Goal: Information Seeking & Learning: Understand process/instructions

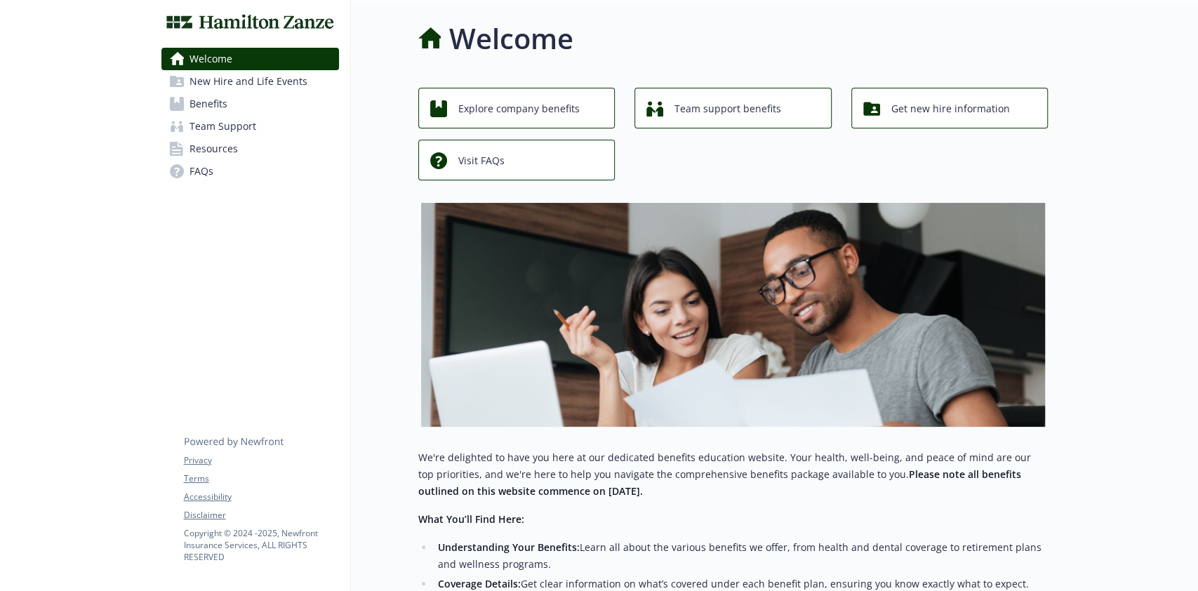
click at [212, 104] on span "Benefits" at bounding box center [208, 104] width 38 height 22
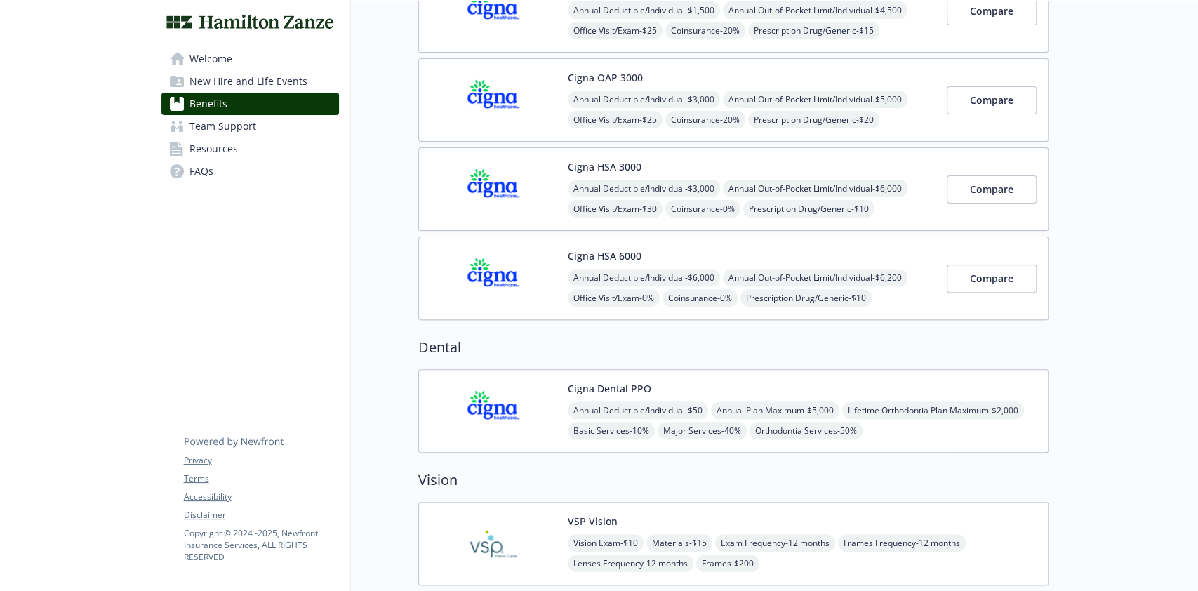
click at [505, 304] on img at bounding box center [493, 278] width 126 height 60
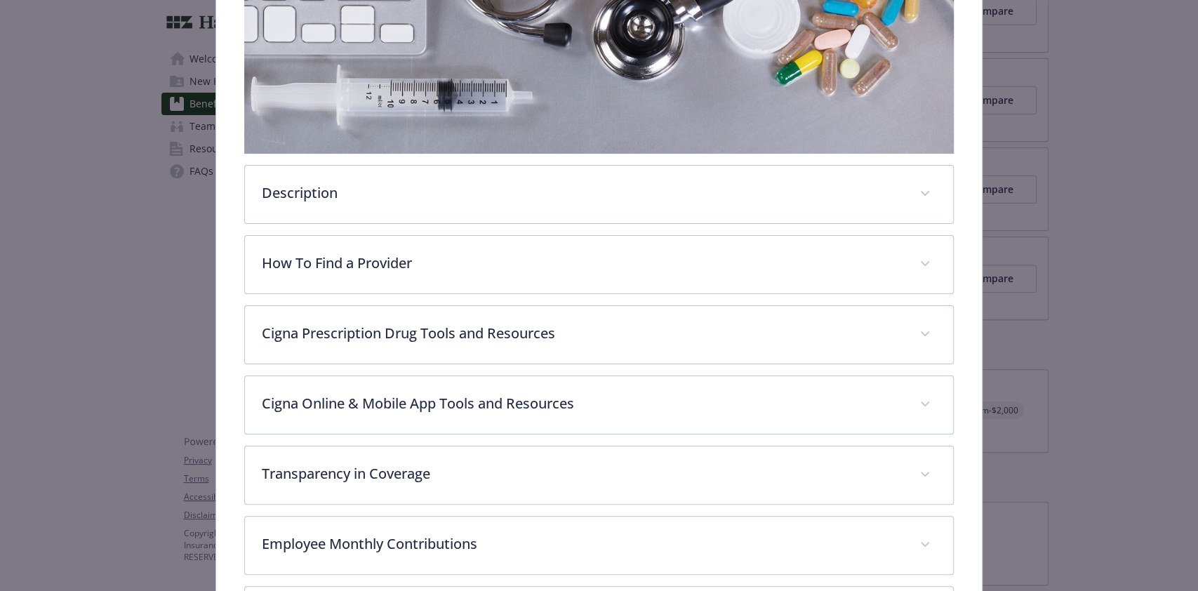
scroll to position [573, 0]
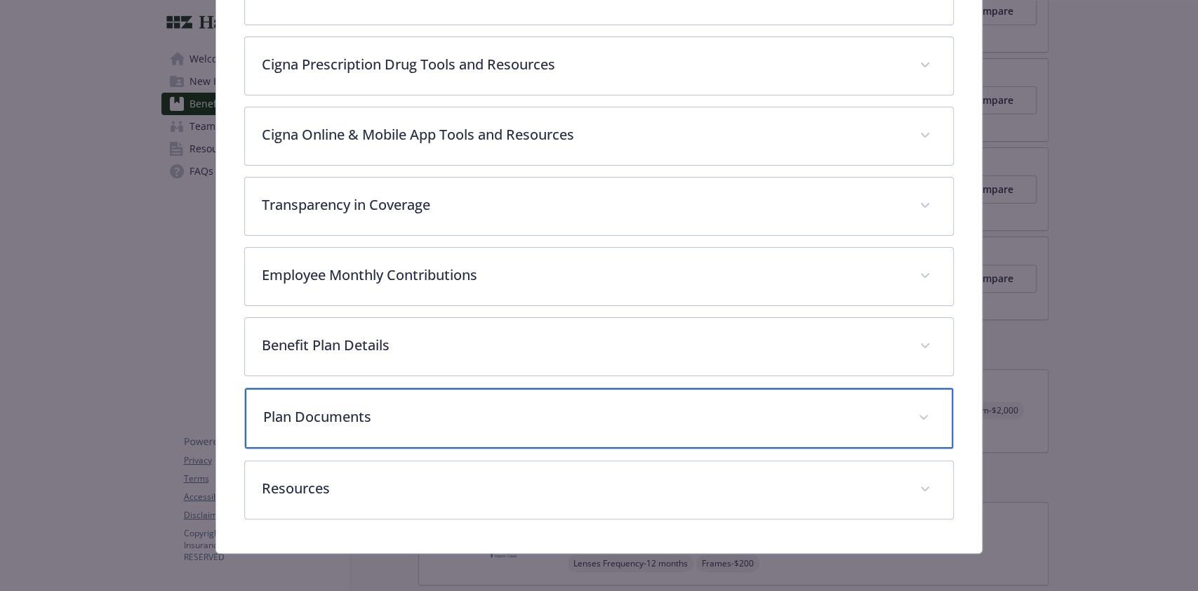
click at [801, 406] on p "Plan Documents" at bounding box center [581, 416] width 637 height 21
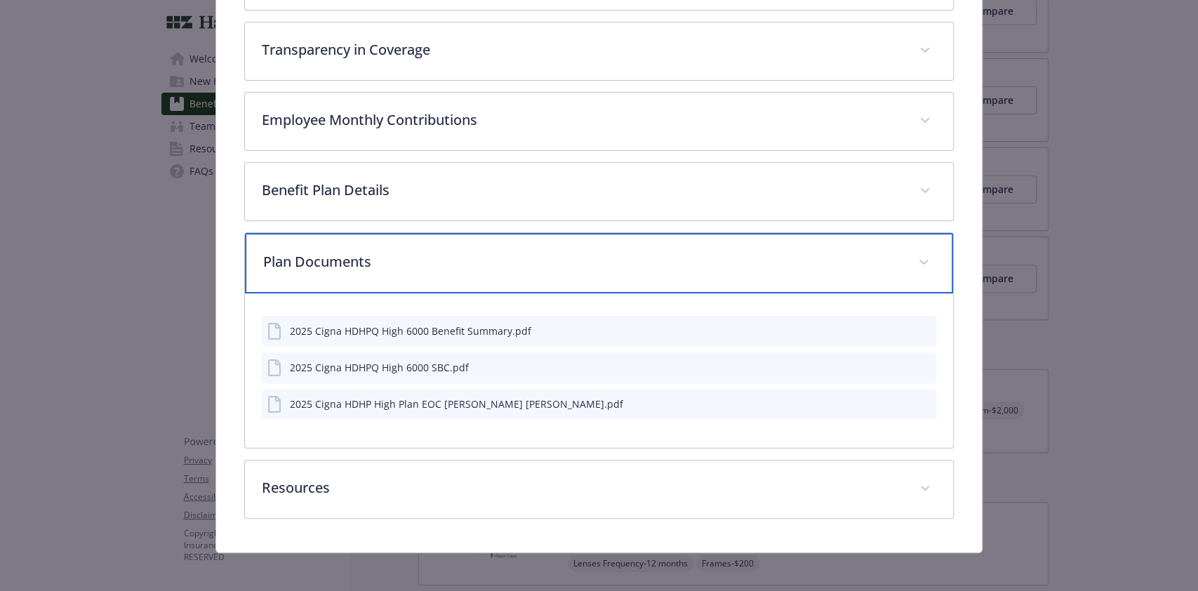
scroll to position [730, 0]
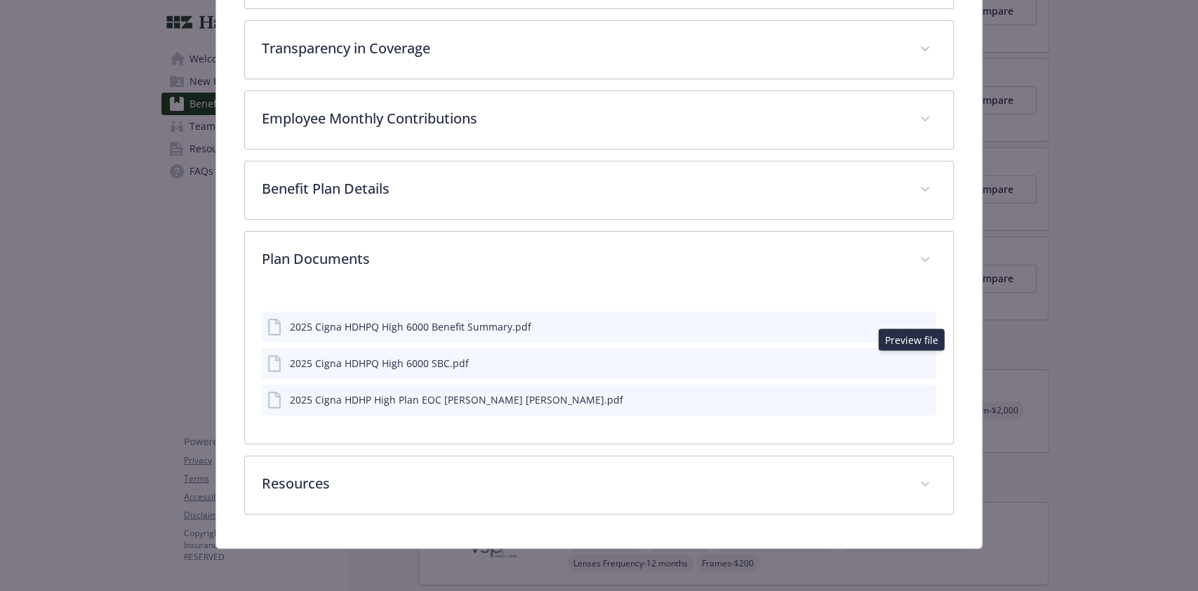
click at [917, 357] on icon "preview file" at bounding box center [923, 362] width 13 height 10
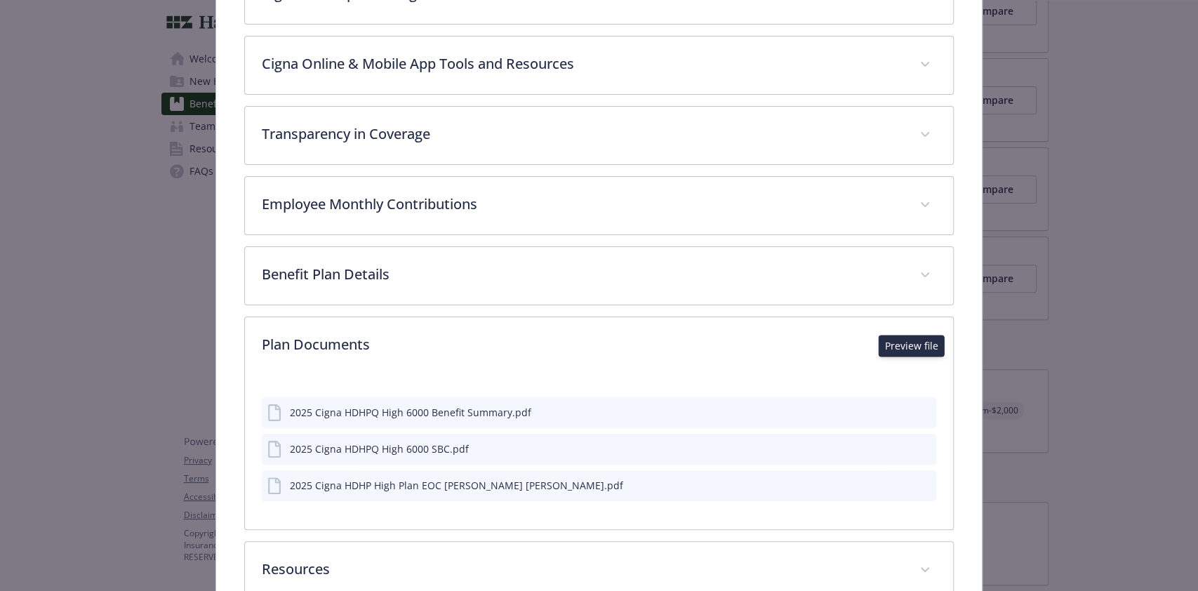
scroll to position [354, 0]
